Goal: Task Accomplishment & Management: Complete application form

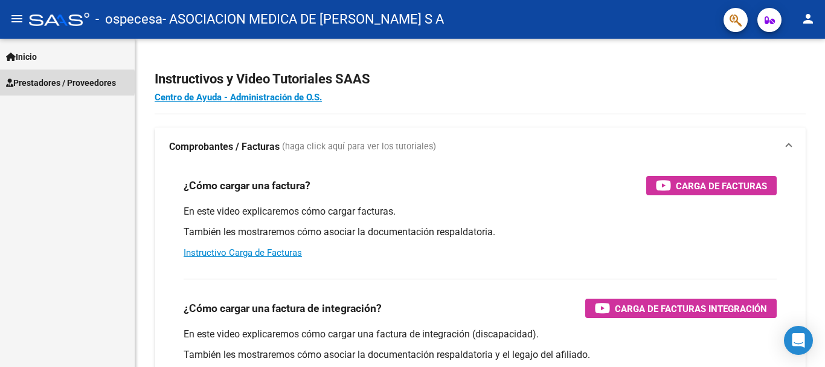
click at [34, 82] on span "Prestadores / Proveedores" at bounding box center [61, 82] width 110 height 13
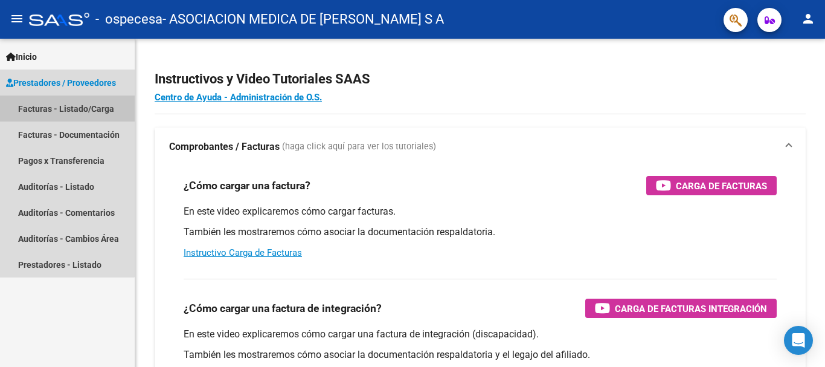
click at [44, 110] on link "Facturas - Listado/Carga" at bounding box center [67, 108] width 135 height 26
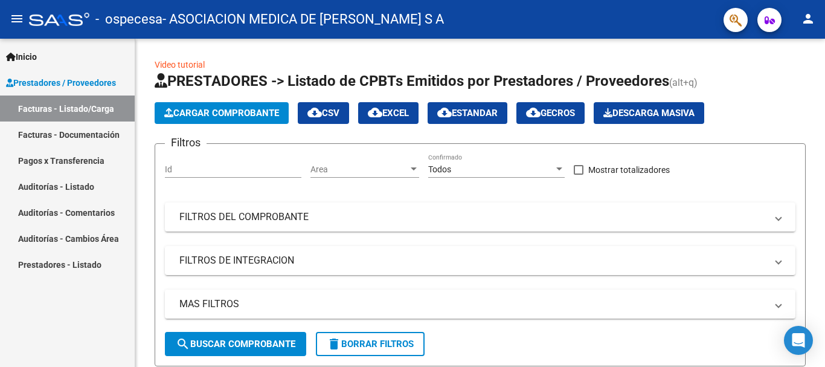
click at [48, 131] on link "Facturas - Documentación" at bounding box center [67, 134] width 135 height 26
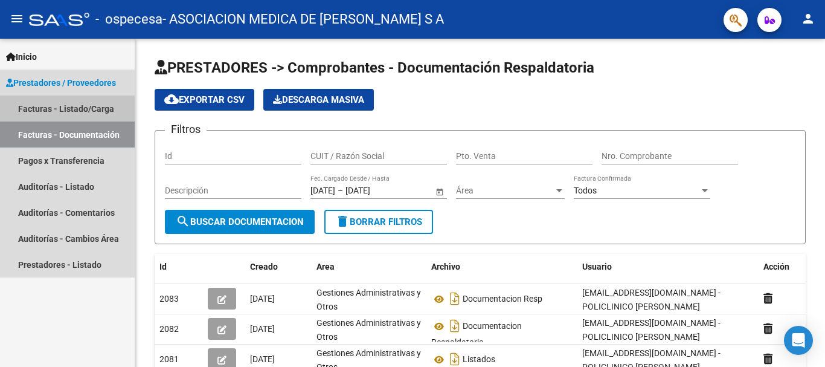
click at [51, 109] on link "Facturas - Listado/Carga" at bounding box center [67, 108] width 135 height 26
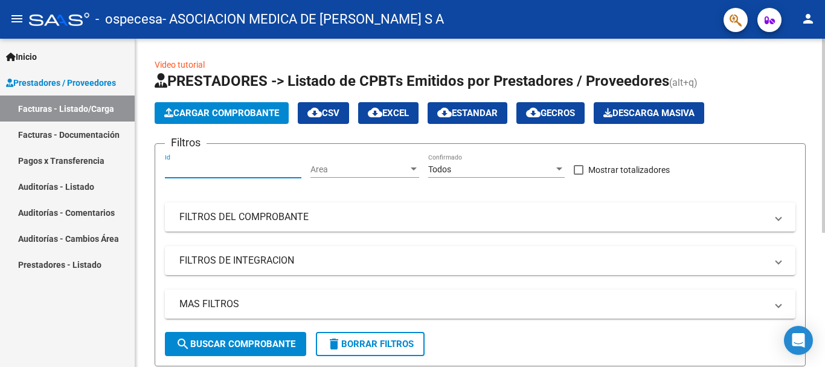
click at [223, 166] on input "Id" at bounding box center [233, 169] width 137 height 10
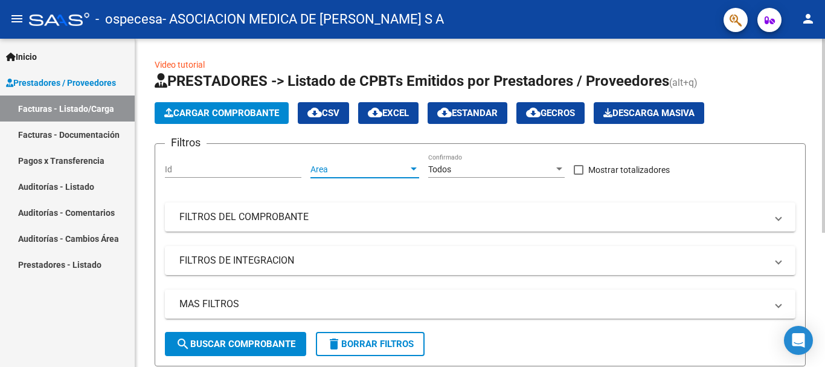
click at [416, 167] on div at bounding box center [414, 168] width 6 height 3
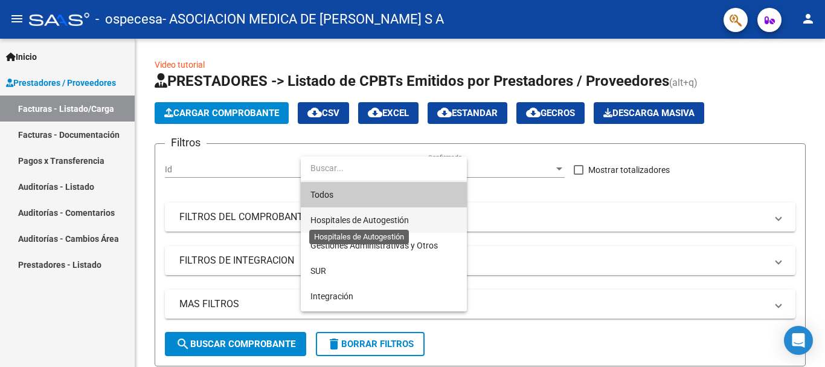
click at [365, 217] on span "Hospitales de Autogestión" at bounding box center [360, 220] width 98 height 10
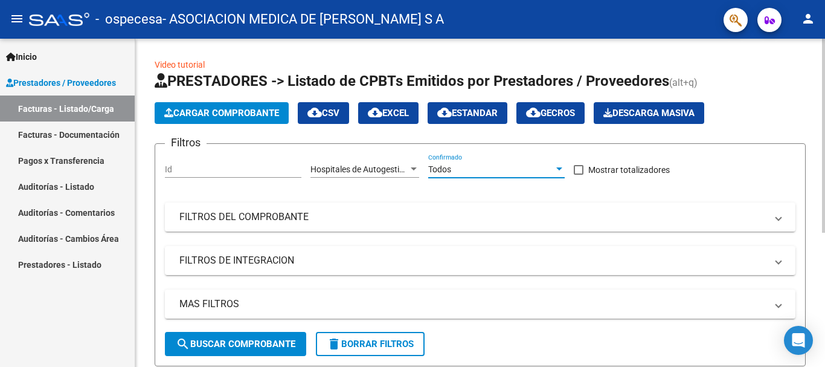
click at [558, 167] on div at bounding box center [560, 168] width 6 height 3
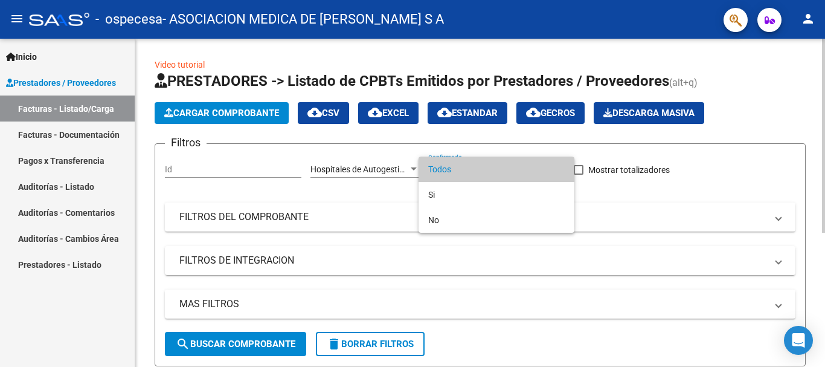
click at [558, 167] on span "Todos" at bounding box center [496, 168] width 137 height 25
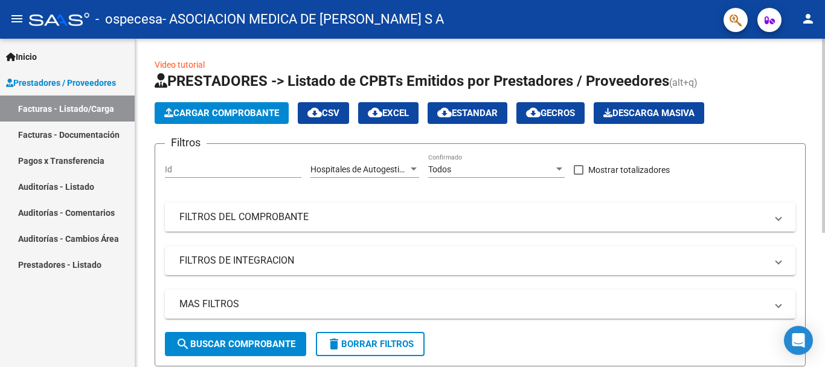
click at [781, 216] on span at bounding box center [778, 216] width 5 height 13
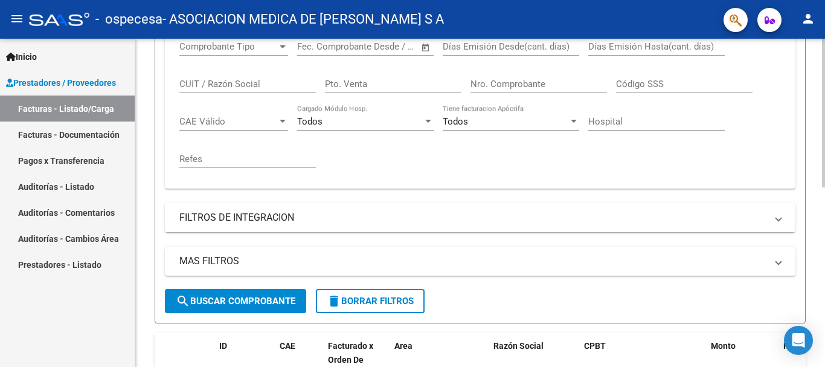
scroll to position [224, 0]
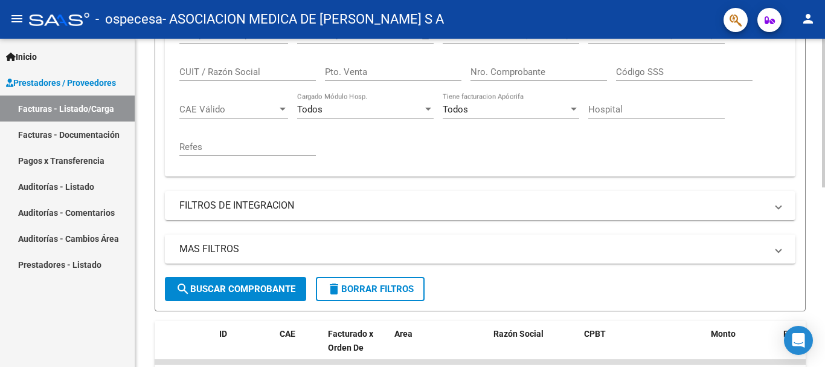
click at [825, 280] on div at bounding box center [823, 217] width 3 height 149
click at [779, 206] on span at bounding box center [778, 205] width 5 height 13
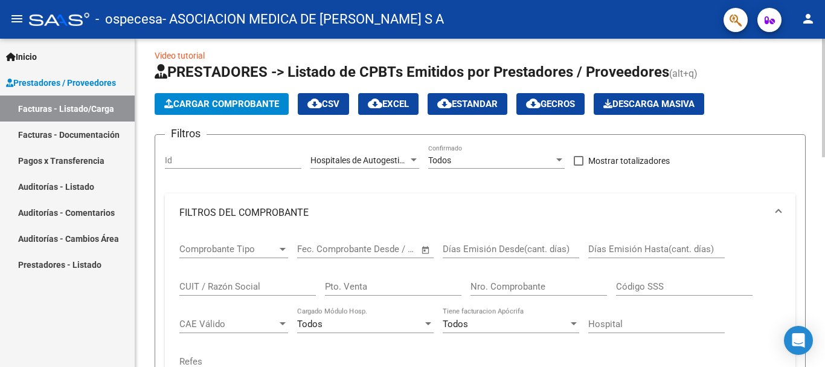
scroll to position [0, 0]
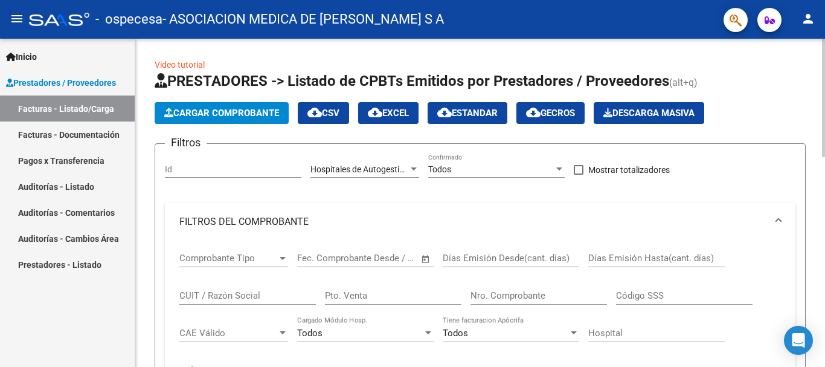
click at [825, 103] on div at bounding box center [823, 98] width 3 height 118
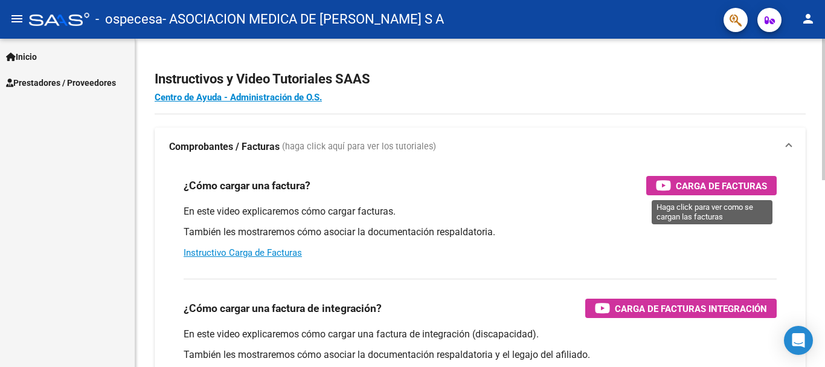
click at [714, 183] on span "Carga de Facturas" at bounding box center [721, 185] width 91 height 15
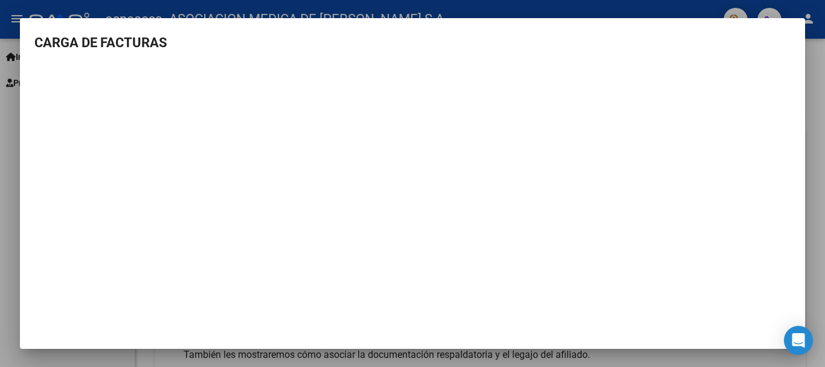
click at [2, 262] on div at bounding box center [412, 183] width 825 height 367
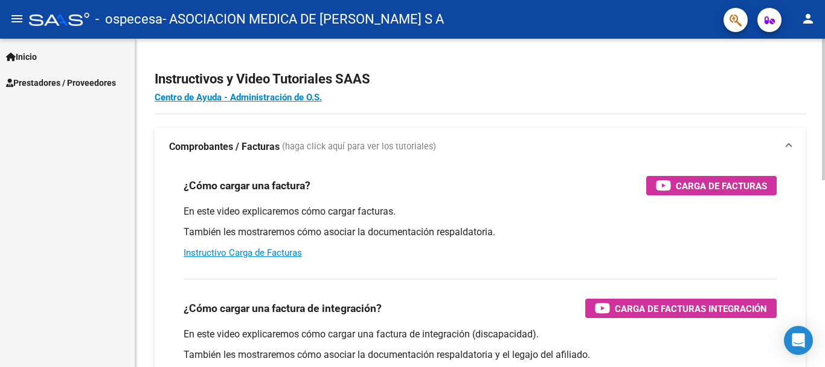
click at [825, 95] on div at bounding box center [823, 109] width 3 height 141
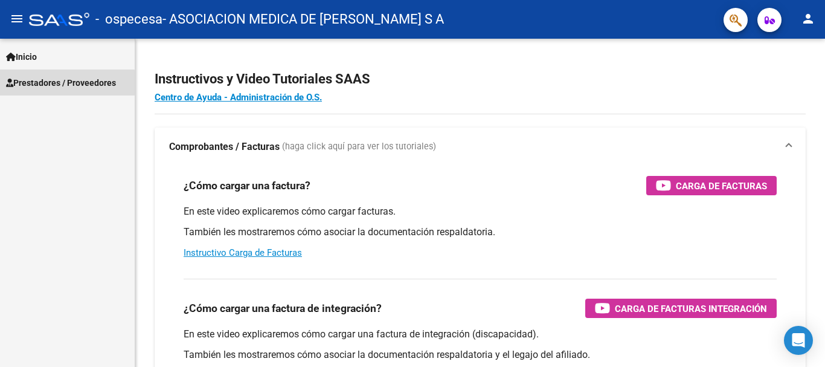
click at [48, 85] on span "Prestadores / Proveedores" at bounding box center [61, 82] width 110 height 13
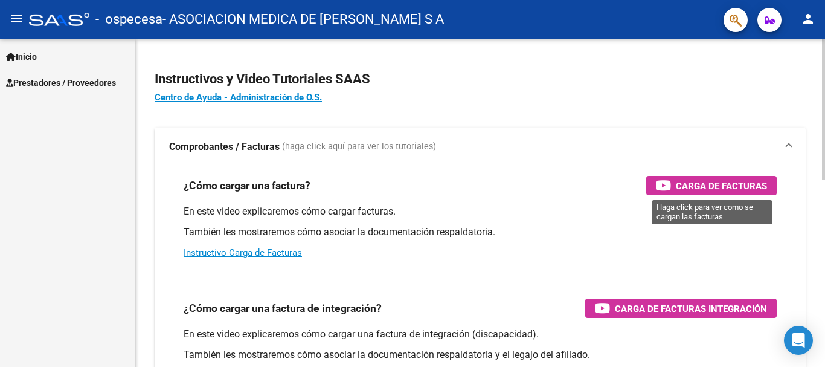
click at [695, 188] on span "Carga de Facturas" at bounding box center [721, 185] width 91 height 15
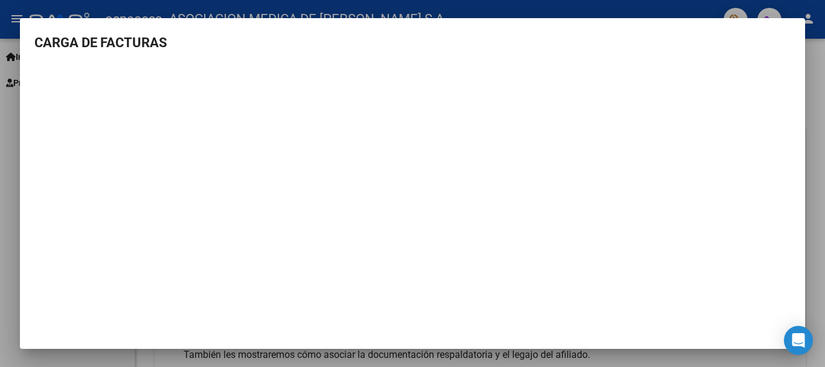
click at [8, 187] on div at bounding box center [412, 183] width 825 height 367
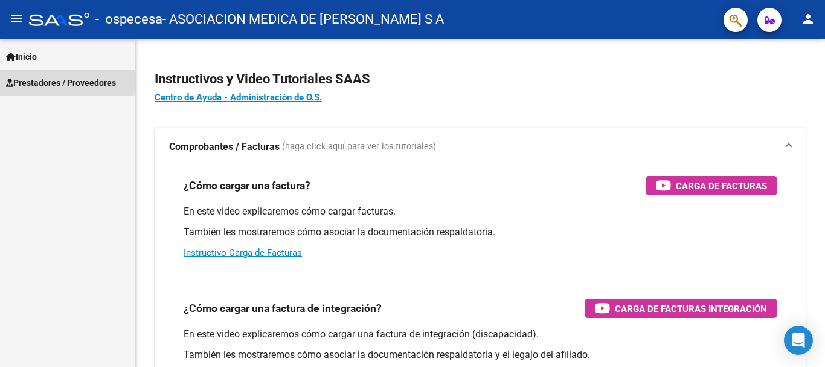
click at [39, 79] on span "Prestadores / Proveedores" at bounding box center [61, 82] width 110 height 13
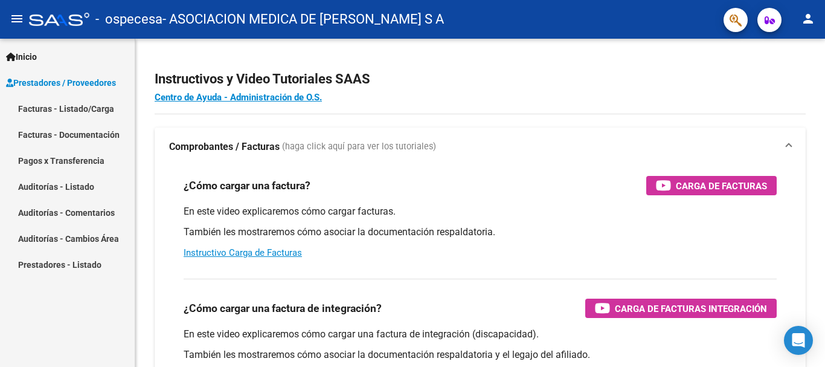
click at [30, 108] on link "Facturas - Listado/Carga" at bounding box center [67, 108] width 135 height 26
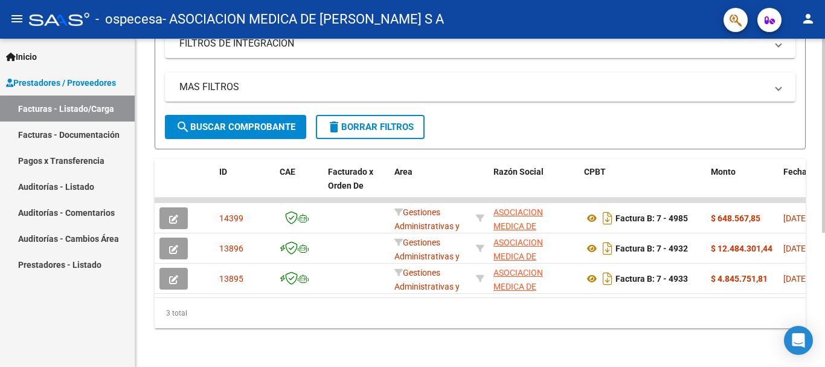
scroll to position [227, 0]
click at [825, 238] on div at bounding box center [823, 270] width 3 height 194
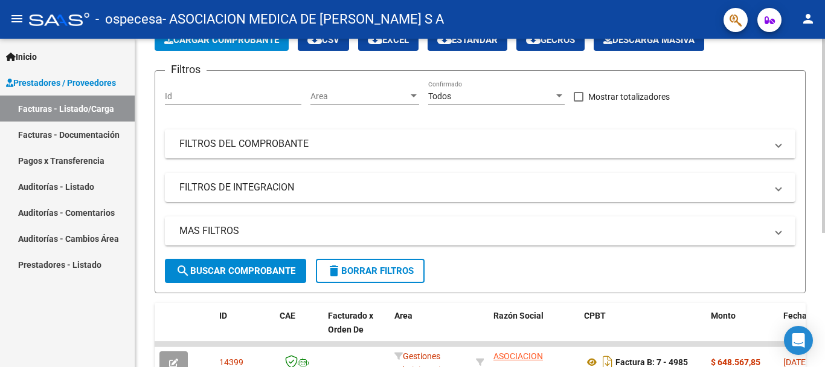
scroll to position [0, 0]
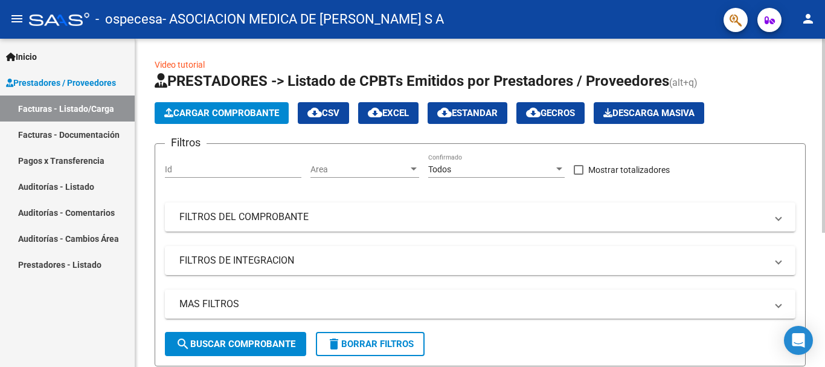
click at [825, 60] on div at bounding box center [823, 136] width 3 height 194
click at [216, 114] on span "Cargar Comprobante" at bounding box center [221, 113] width 115 height 11
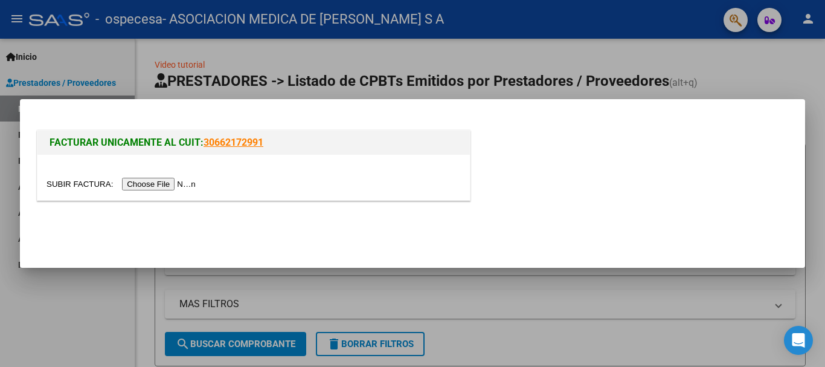
click at [185, 184] on input "file" at bounding box center [123, 184] width 153 height 13
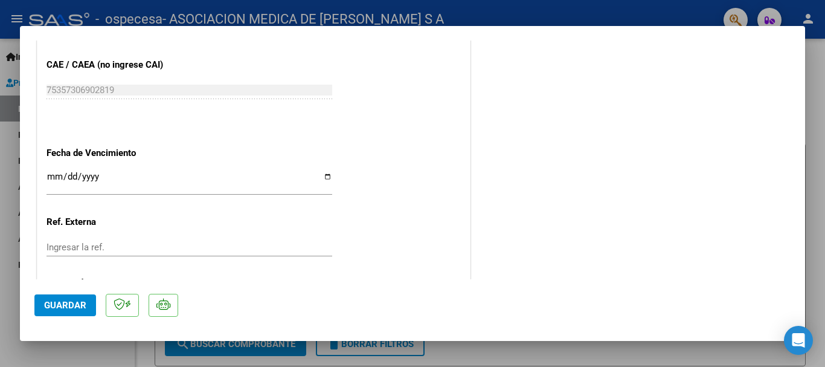
scroll to position [697, 0]
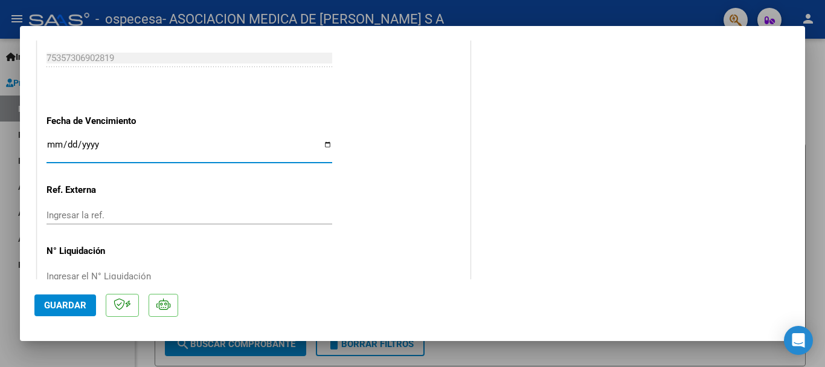
click at [324, 142] on input "Ingresar la fecha" at bounding box center [190, 149] width 286 height 19
type input "[DATE]"
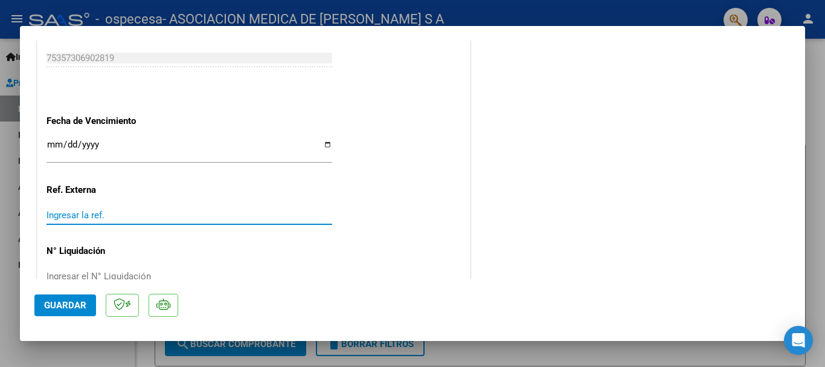
click at [98, 213] on input "Ingresar la ref." at bounding box center [190, 215] width 286 height 11
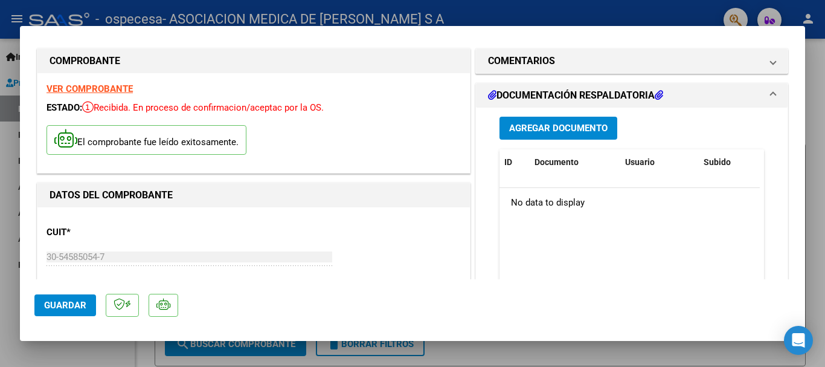
scroll to position [0, 0]
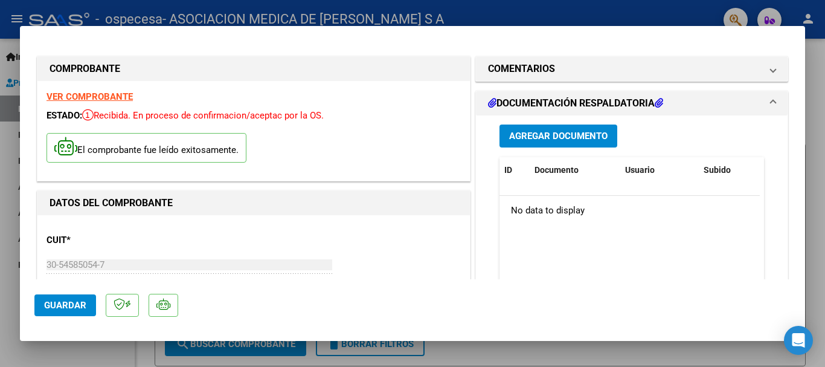
click at [537, 135] on span "Agregar Documento" at bounding box center [558, 136] width 98 height 11
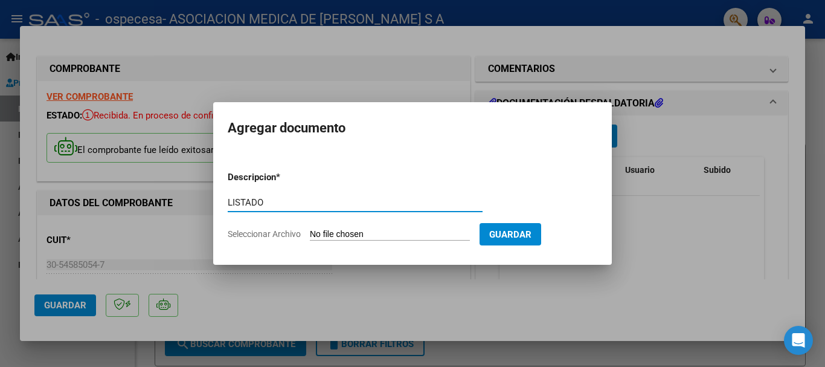
type input "LISTADO"
click at [339, 231] on input "Seleccionar Archivo" at bounding box center [390, 234] width 160 height 11
type input "C:\fakepath\4959 CERAMISTAS DOC.pdf"
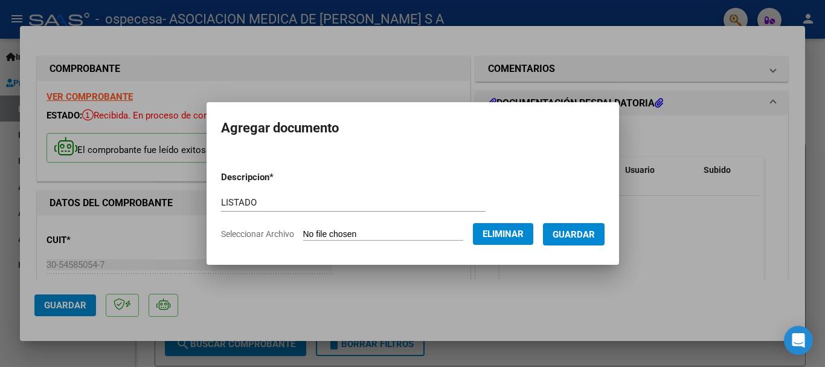
click at [589, 233] on span "Guardar" at bounding box center [574, 234] width 42 height 11
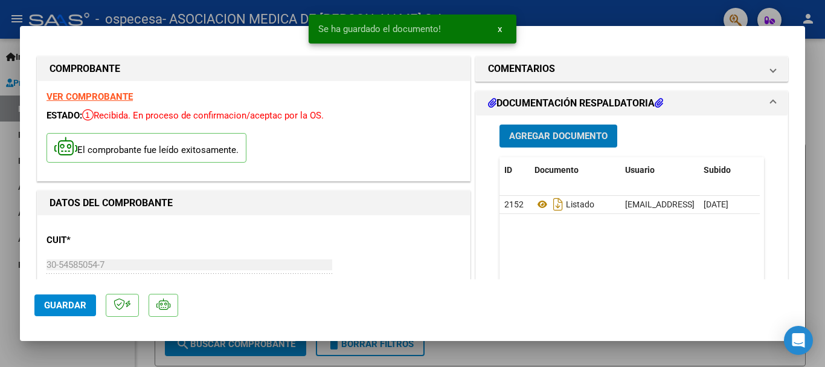
click at [558, 135] on span "Agregar Documento" at bounding box center [558, 136] width 98 height 11
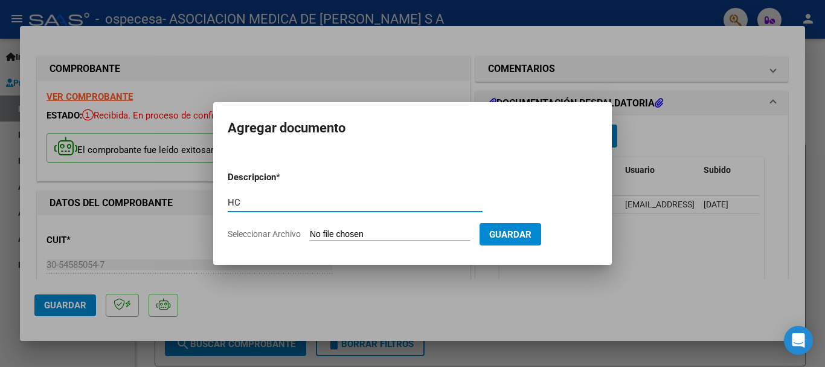
type input "H"
type input "HISTORIAS"
click at [334, 231] on input "Seleccionar Archivo" at bounding box center [390, 234] width 160 height 11
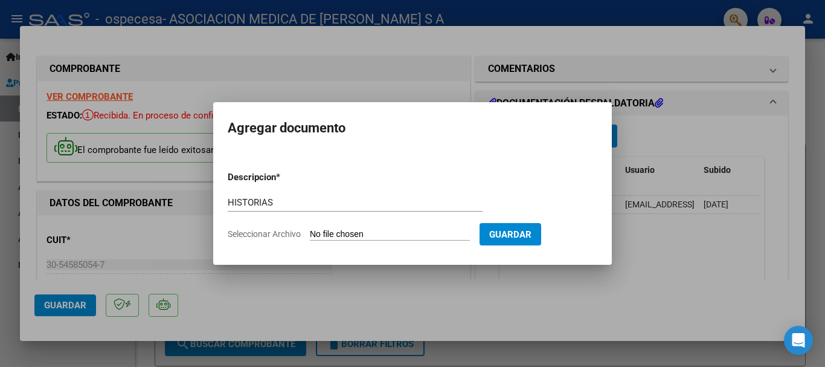
type input "C:\fakepath\HC 42380.pdf"
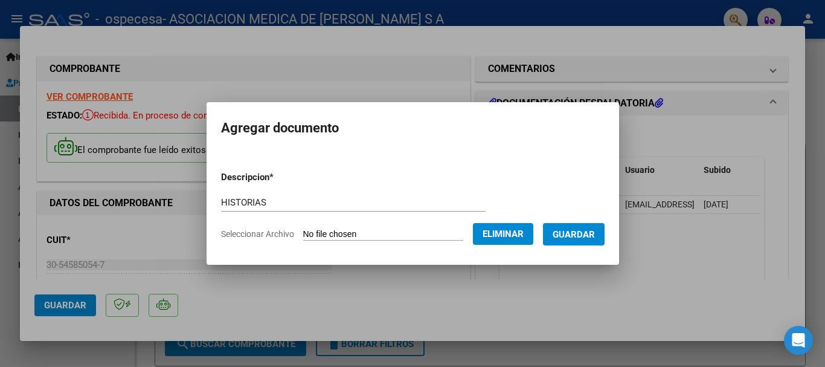
click at [595, 230] on span "Guardar" at bounding box center [574, 234] width 42 height 11
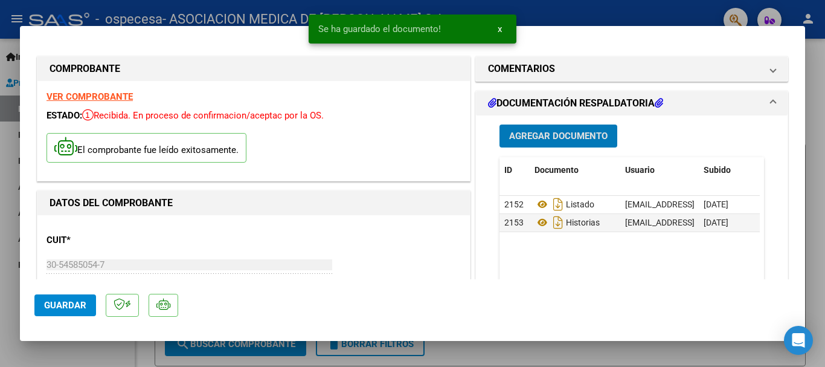
click at [556, 129] on button "Agregar Documento" at bounding box center [559, 135] width 118 height 22
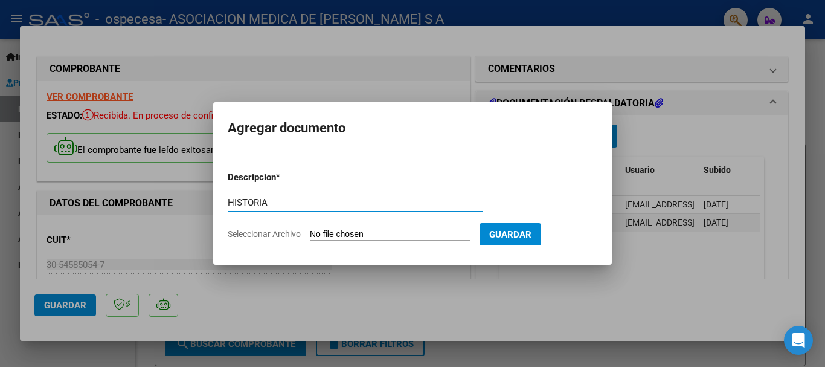
type input "HISTORIA"
click at [398, 231] on input "Seleccionar Archivo" at bounding box center [390, 234] width 160 height 11
type input "C:\fakepath\HC 42398.pdf"
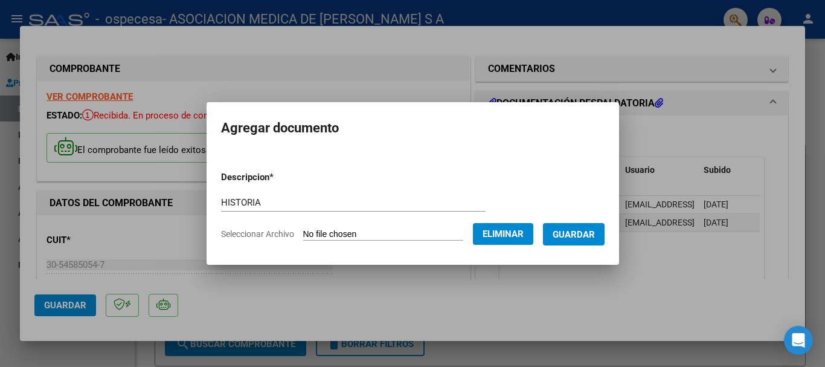
click at [589, 232] on span "Guardar" at bounding box center [574, 234] width 42 height 11
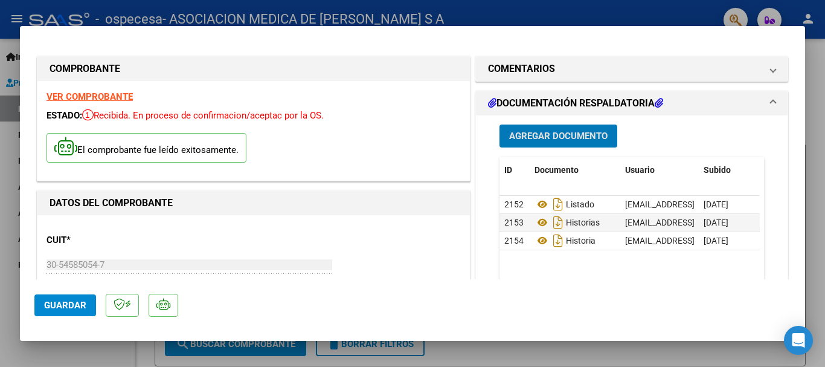
click at [534, 129] on button "Agregar Documento" at bounding box center [559, 135] width 118 height 22
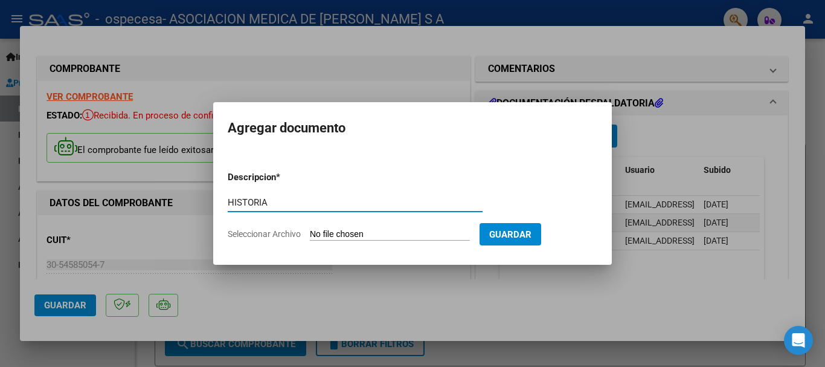
type input "HISTORIA"
click at [398, 233] on input "Seleccionar Archivo" at bounding box center [390, 234] width 160 height 11
type input "C:\fakepath\HC 42423.pdf"
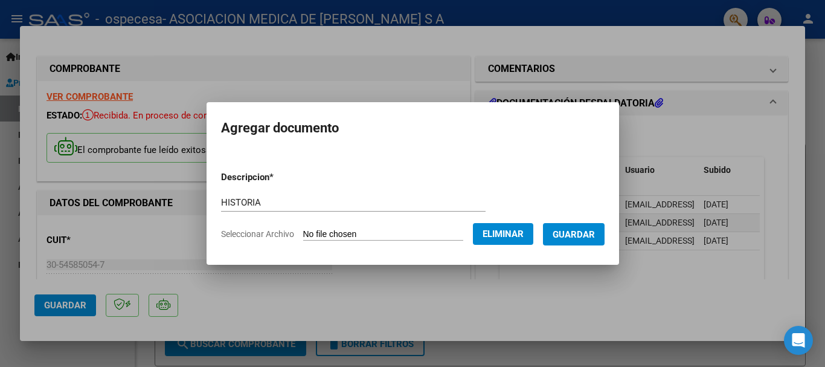
click at [587, 237] on span "Guardar" at bounding box center [574, 234] width 42 height 11
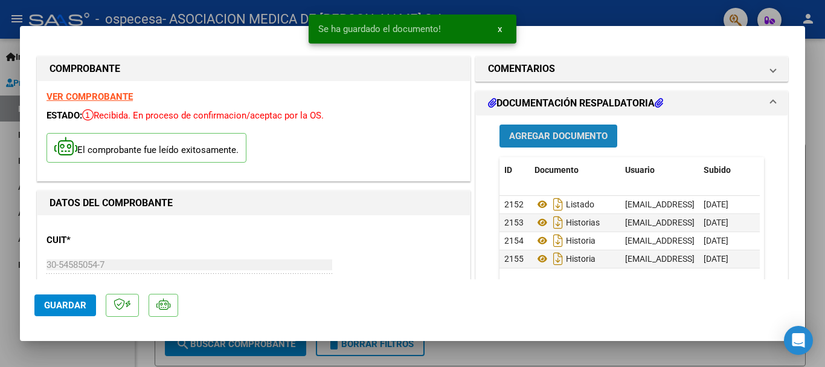
click at [568, 135] on span "Agregar Documento" at bounding box center [558, 136] width 98 height 11
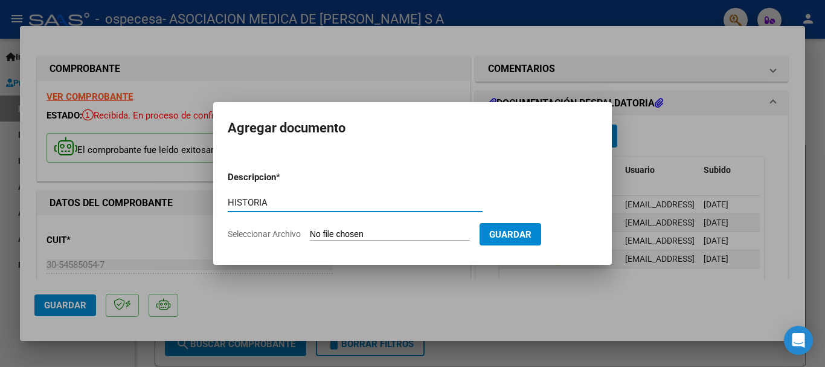
type input "HISTORIA"
click at [411, 233] on input "Seleccionar Archivo" at bounding box center [390, 234] width 160 height 11
type input "C:\fakepath\HC 42459.pdf"
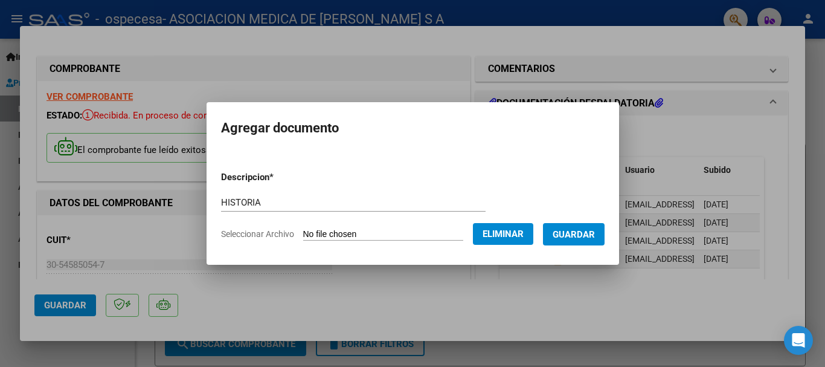
click at [582, 226] on button "Guardar" at bounding box center [574, 234] width 62 height 22
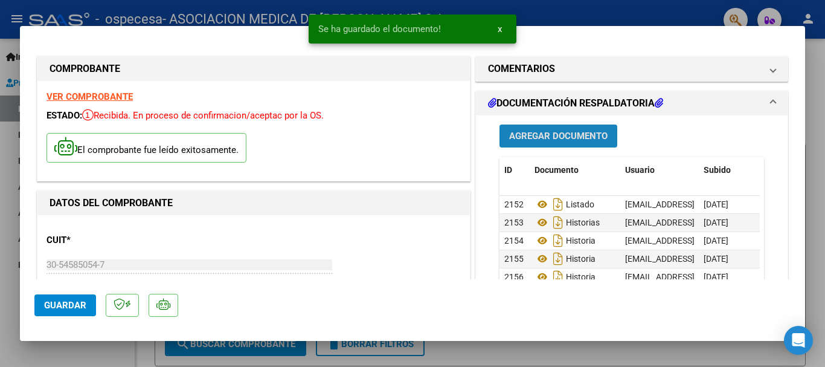
click at [554, 134] on span "Agregar Documento" at bounding box center [558, 136] width 98 height 11
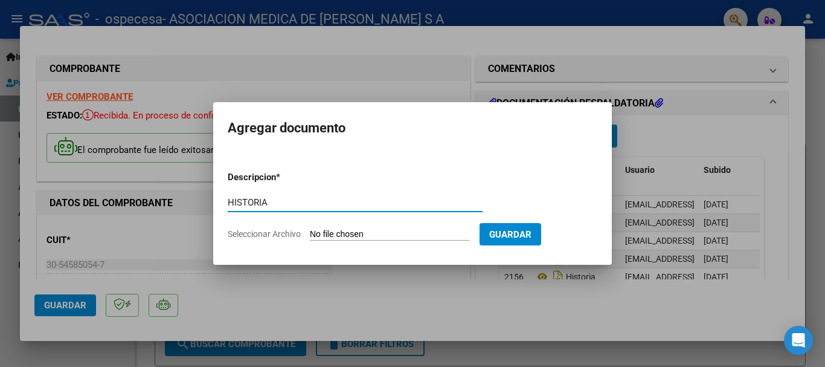
type input "HISTORIA"
click at [418, 237] on input "Seleccionar Archivo" at bounding box center [390, 234] width 160 height 11
type input "C:\fakepath\HC 42488.pdf"
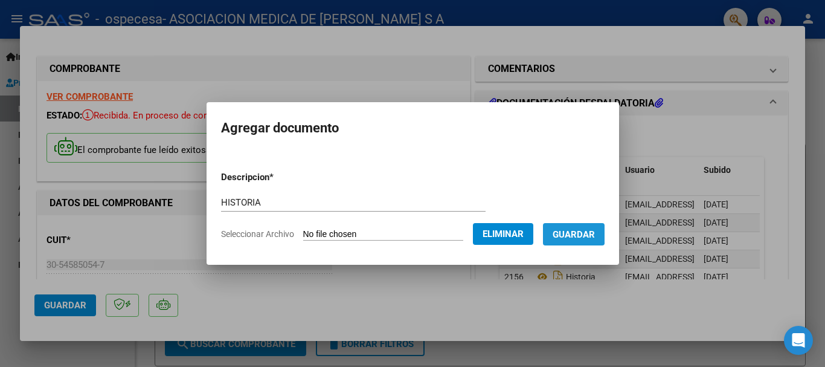
click at [579, 230] on span "Guardar" at bounding box center [574, 234] width 42 height 11
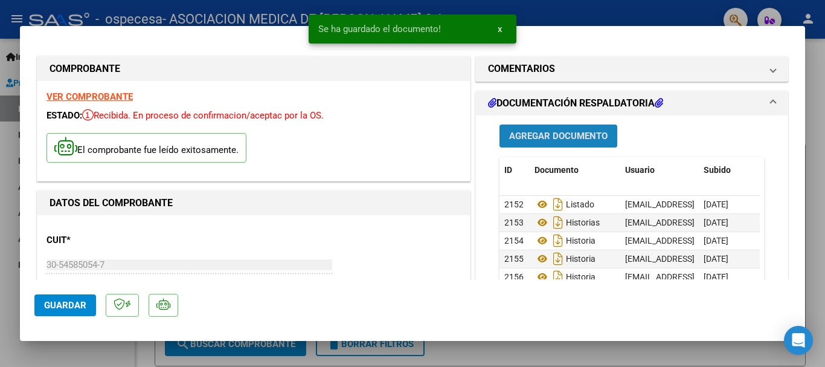
click at [563, 132] on span "Agregar Documento" at bounding box center [558, 136] width 98 height 11
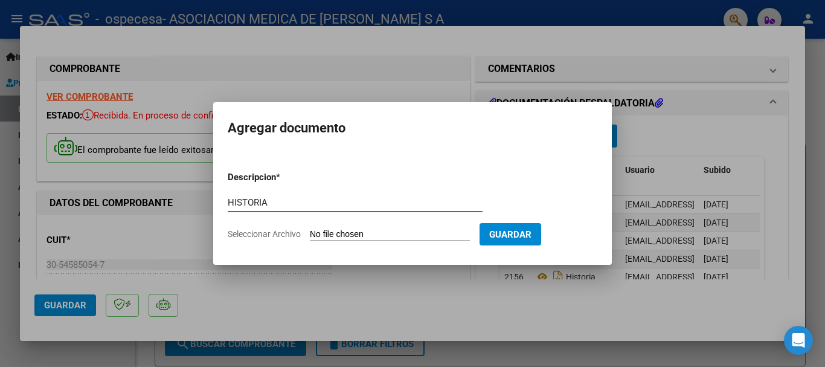
type input "HISTORIA"
click at [403, 231] on input "Seleccionar Archivo" at bounding box center [390, 234] width 160 height 11
type input "C:\fakepath\HC 42550.pdf"
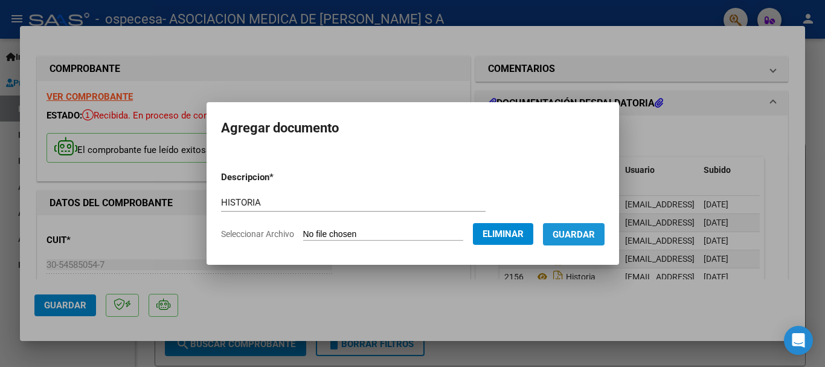
click at [581, 237] on span "Guardar" at bounding box center [574, 234] width 42 height 11
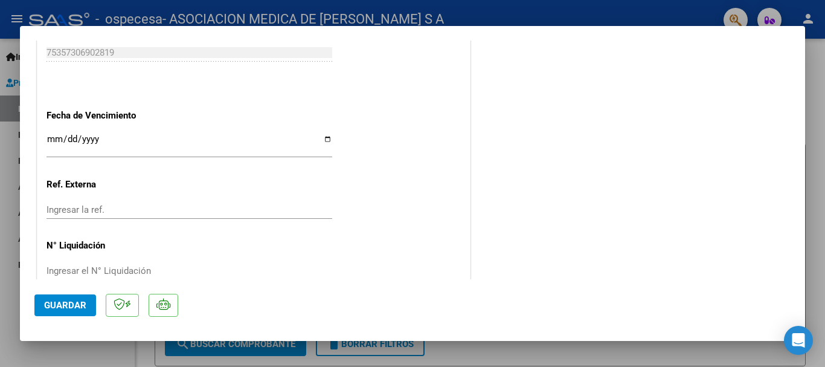
scroll to position [727, 0]
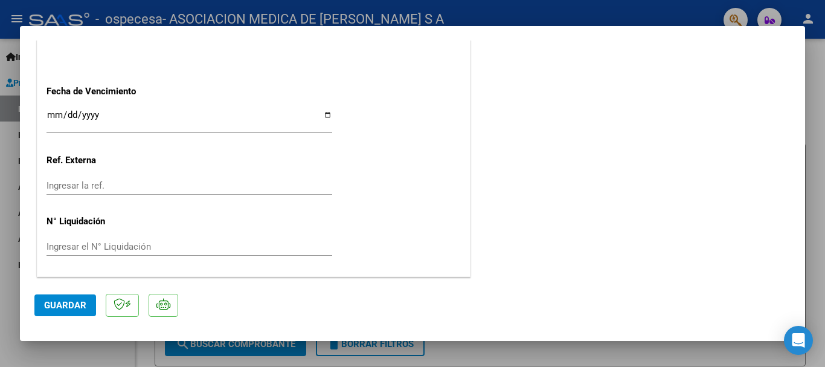
click at [70, 308] on span "Guardar" at bounding box center [65, 305] width 42 height 11
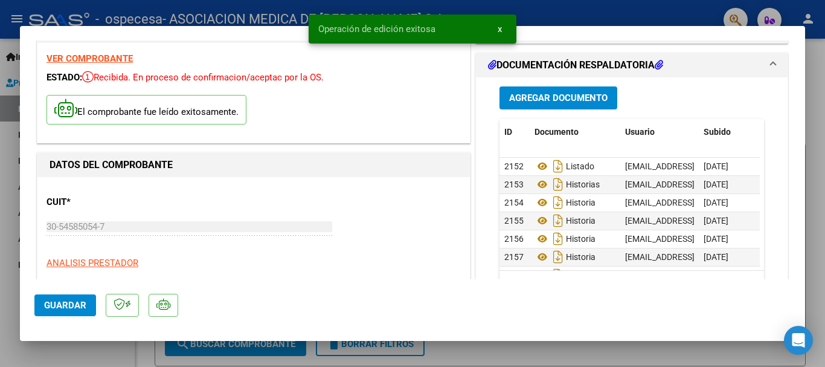
scroll to position [0, 0]
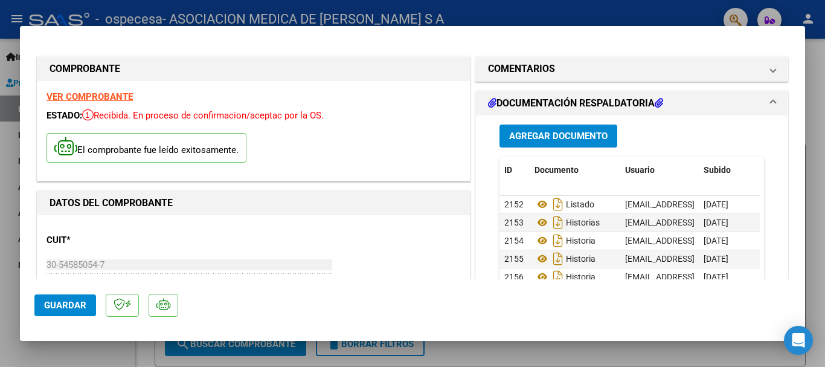
click at [819, 187] on div at bounding box center [412, 183] width 825 height 367
type input "$ 0,00"
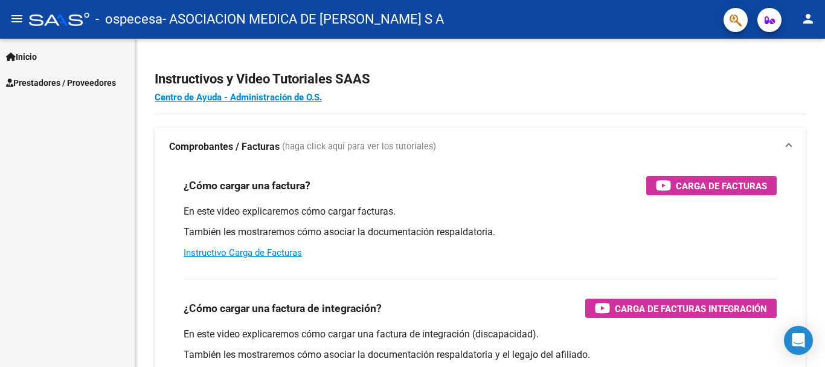
click at [56, 82] on span "Prestadores / Proveedores" at bounding box center [61, 82] width 110 height 13
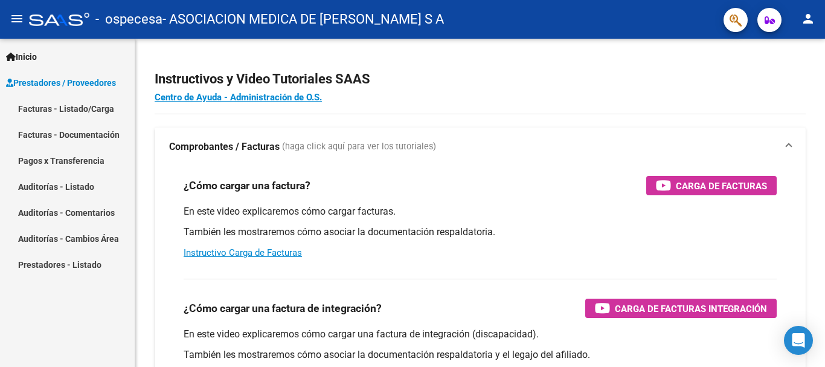
click at [53, 109] on link "Facturas - Listado/Carga" at bounding box center [67, 108] width 135 height 26
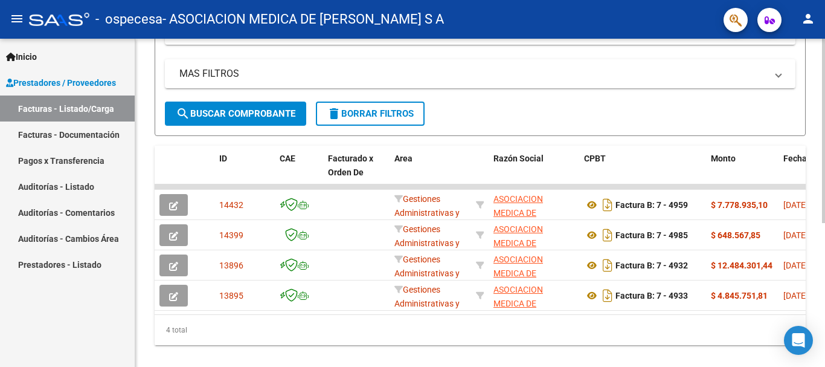
scroll to position [257, 0]
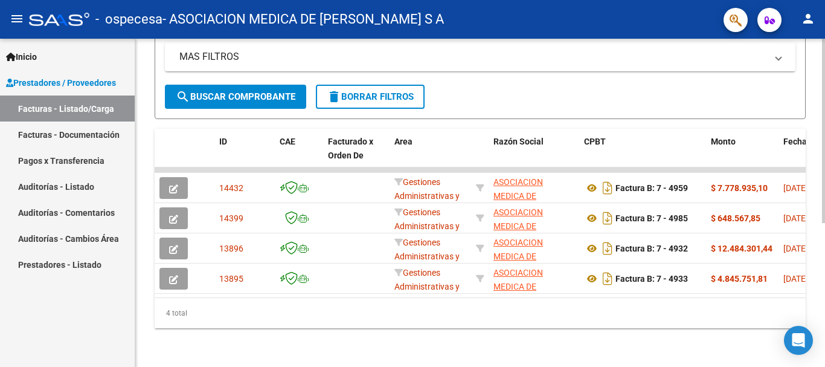
click at [825, 284] on div at bounding box center [823, 274] width 3 height 184
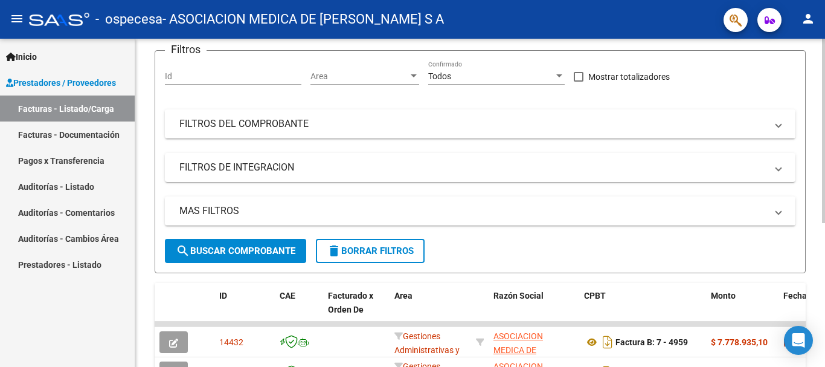
scroll to position [0, 0]
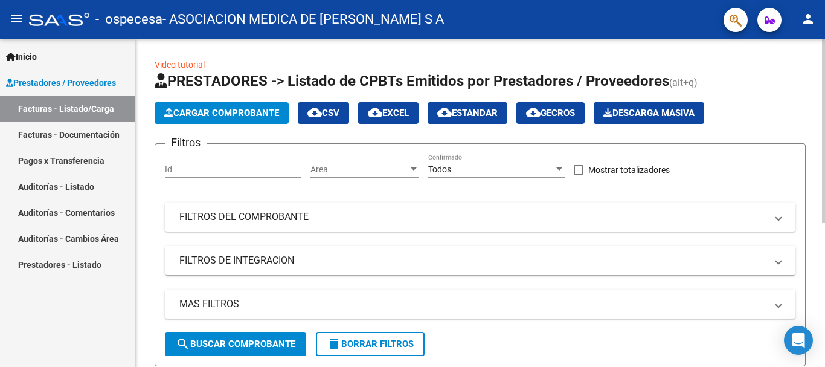
click at [825, 13] on div "menu - ospecesa - ASOCIACION MEDICA DE LOMAS DE ZAMORA S A person Inicio Instru…" at bounding box center [412, 183] width 825 height 367
